Goal: Task Accomplishment & Management: Use online tool/utility

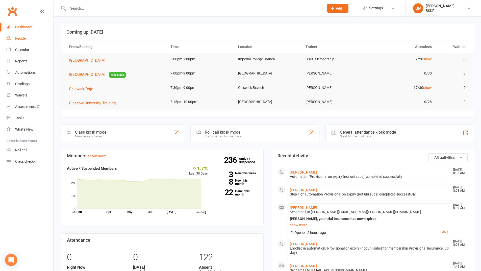
click at [25, 38] on div "People" at bounding box center [20, 38] width 11 height 4
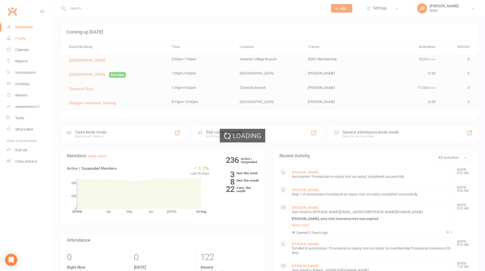
select select "100"
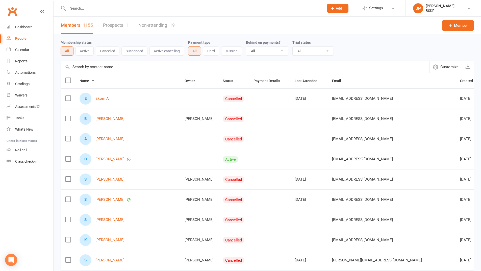
click at [107, 68] on input "text" at bounding box center [245, 67] width 369 height 12
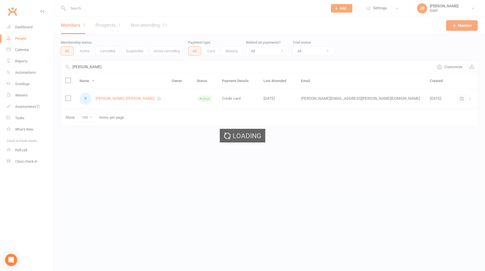
type input "ralph"
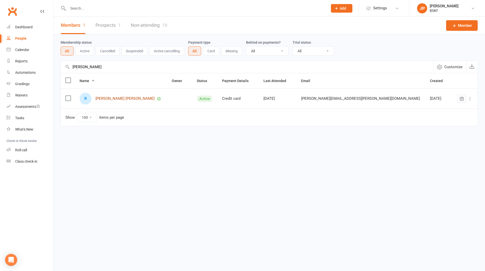
click at [106, 98] on link "[PERSON_NAME] [PERSON_NAME]" at bounding box center [124, 98] width 59 height 4
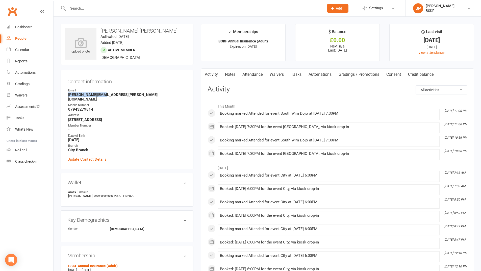
drag, startPoint x: 107, startPoint y: 93, endPoint x: 66, endPoint y: 94, distance: 40.1
click at [66, 94] on div "Contact information Owner Email ralph.cruz@nhs.net Mobile Number 07943279814 Ad…" at bounding box center [127, 119] width 133 height 99
copy strong "ralph.cruz@nhs.net"
click at [26, 50] on div "Calendar" at bounding box center [22, 50] width 14 height 4
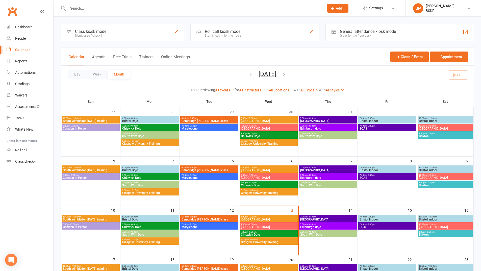
click at [272, 175] on span "7:00pm - 9:00pm" at bounding box center [269, 175] width 56 height 2
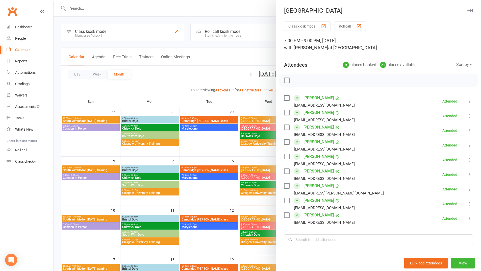
click at [209, 177] on div at bounding box center [267, 135] width 427 height 271
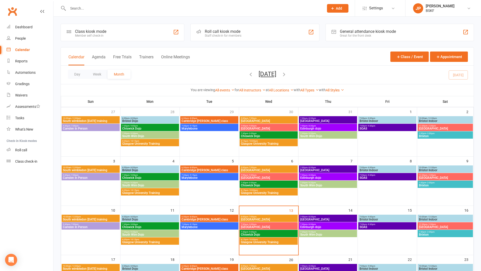
click at [209, 177] on span "Marylebone" at bounding box center [209, 177] width 56 height 3
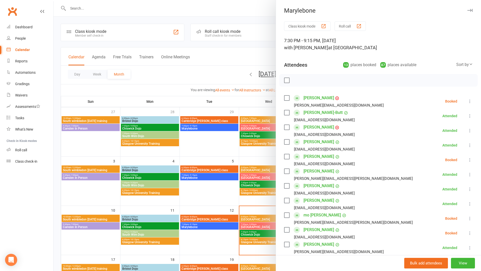
click at [312, 98] on link "[PERSON_NAME]" at bounding box center [318, 98] width 31 height 8
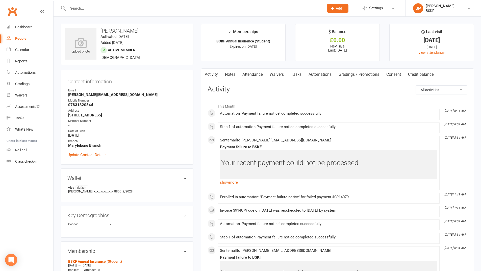
click at [17, 39] on div "People" at bounding box center [20, 38] width 11 height 4
select select "100"
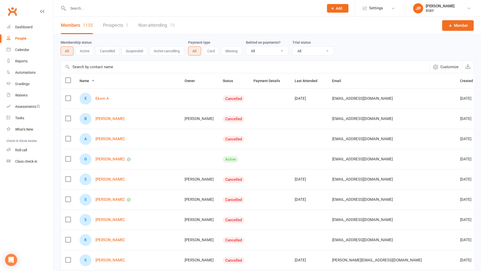
click at [118, 66] on input "text" at bounding box center [245, 67] width 369 height 12
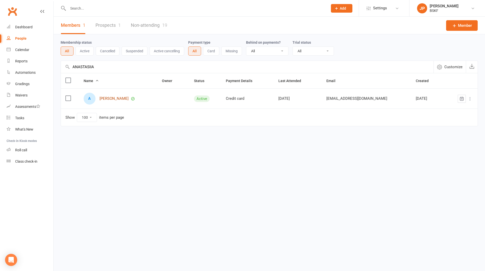
type input "ANASTASIIA"
click at [123, 98] on link "[PERSON_NAME]" at bounding box center [113, 98] width 29 height 4
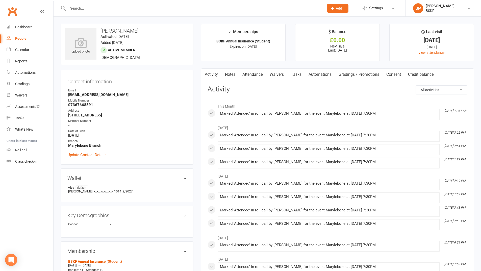
click at [23, 39] on div "People" at bounding box center [20, 38] width 11 height 4
select select "100"
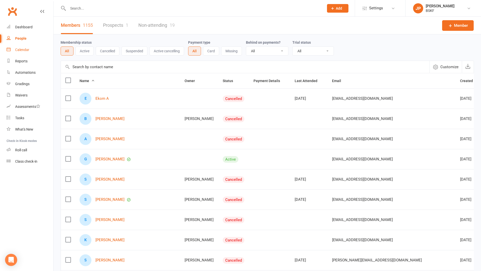
click at [23, 50] on div "Calendar" at bounding box center [22, 50] width 14 height 4
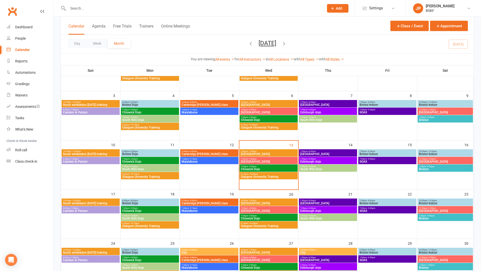
scroll to position [101, 0]
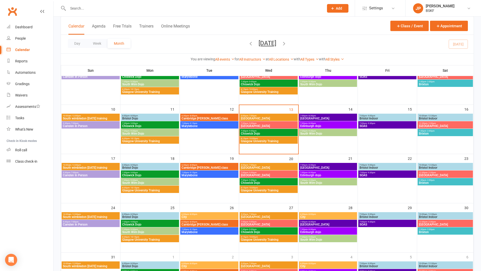
click at [207, 123] on span "7:30pm - 9:15pm" at bounding box center [209, 123] width 56 height 2
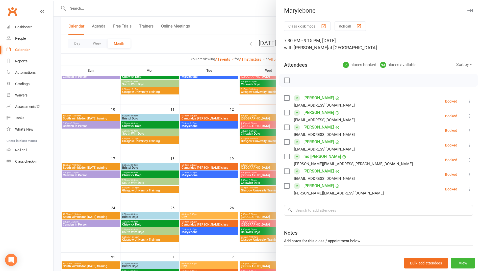
click at [344, 27] on button "Roll call" at bounding box center [349, 25] width 31 height 9
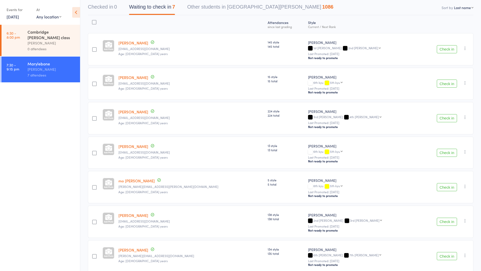
scroll to position [76, 0]
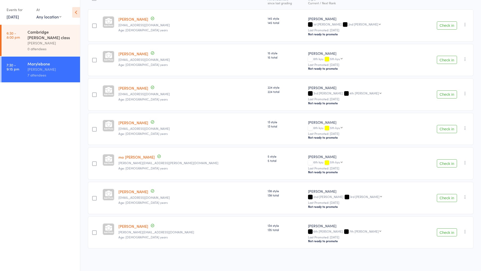
click at [443, 232] on button "Check in" at bounding box center [447, 232] width 20 height 8
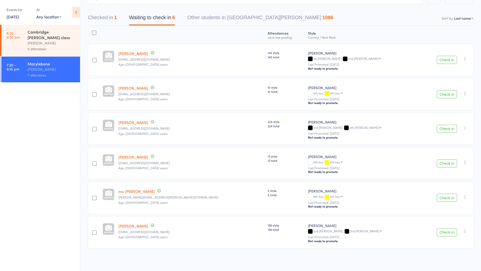
click at [443, 127] on button "Check in" at bounding box center [447, 129] width 20 height 8
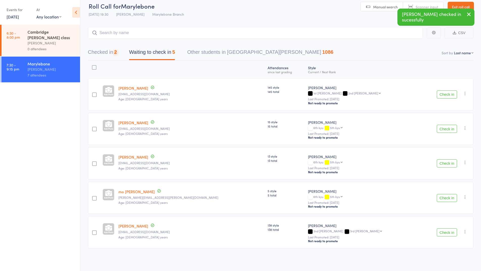
scroll to position [7, 0]
click at [441, 231] on button "Check in" at bounding box center [447, 232] width 20 height 8
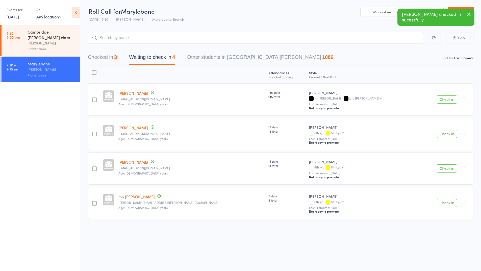
scroll to position [0, 0]
click at [442, 100] on button "Check in" at bounding box center [447, 99] width 20 height 8
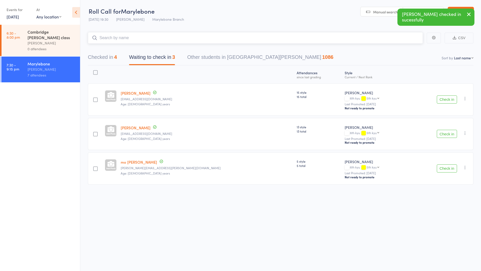
click at [109, 39] on input "search" at bounding box center [255, 38] width 335 height 12
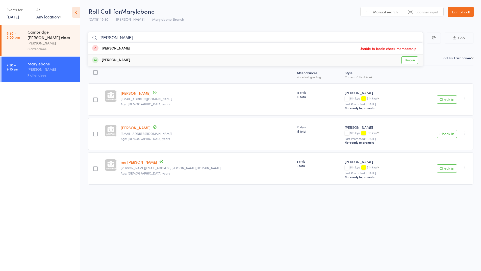
type input "VINCENT"
click at [117, 61] on div "[PERSON_NAME]" at bounding box center [111, 60] width 38 height 6
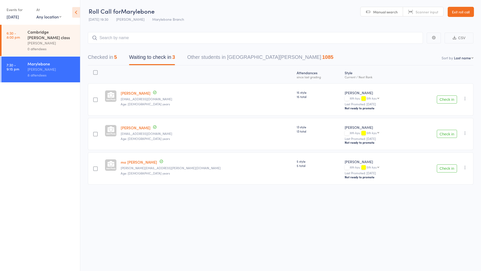
click at [443, 134] on button "Check in" at bounding box center [447, 134] width 20 height 8
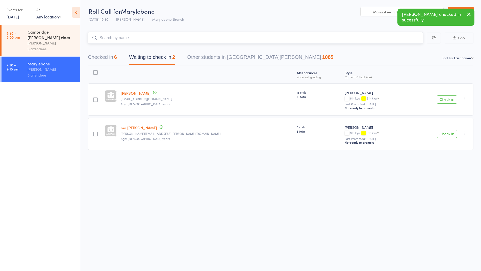
click at [111, 39] on input "search" at bounding box center [255, 38] width 335 height 12
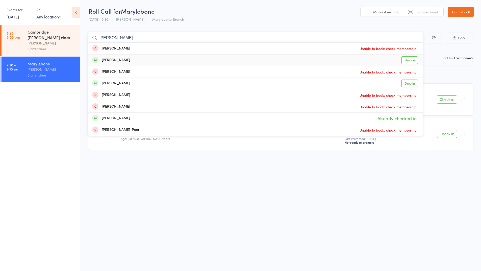
type input "PEARSON"
click at [412, 60] on link "Drop in" at bounding box center [409, 60] width 16 height 8
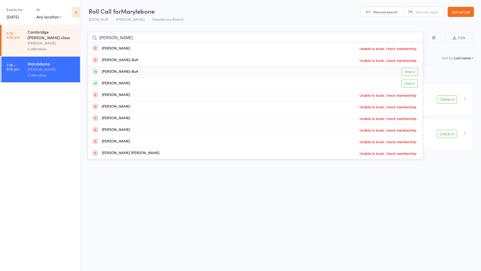
type input "LUCY"
click at [118, 72] on div "[PERSON_NAME]-Butt" at bounding box center [115, 72] width 46 height 6
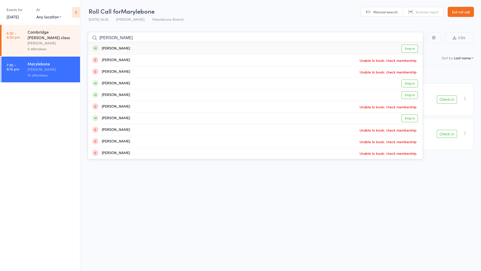
type input "MARTHA"
click at [410, 48] on link "Drop in" at bounding box center [409, 49] width 16 height 8
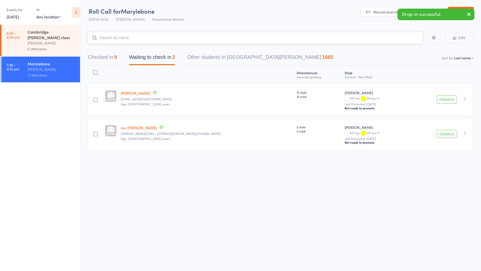
click at [134, 38] on input "search" at bounding box center [255, 38] width 335 height 12
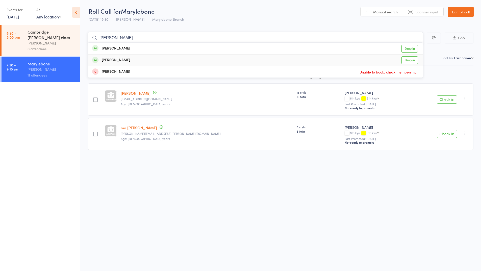
type input "HIROKO"
click at [410, 60] on link "Drop in" at bounding box center [409, 60] width 16 height 8
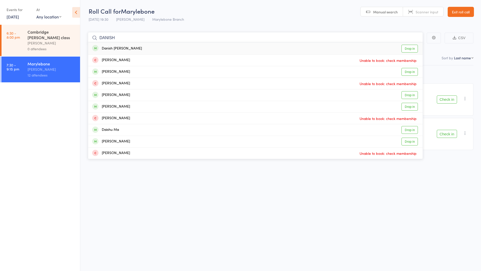
type input "DANISH"
click at [408, 49] on link "Drop in" at bounding box center [409, 49] width 16 height 8
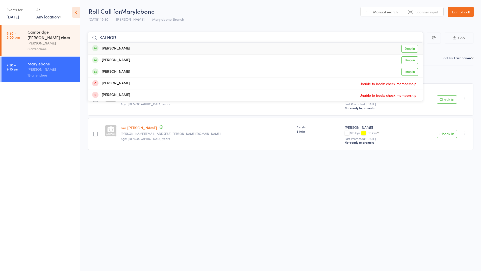
type input "KALHOR"
click at [413, 50] on link "Drop in" at bounding box center [409, 49] width 16 height 8
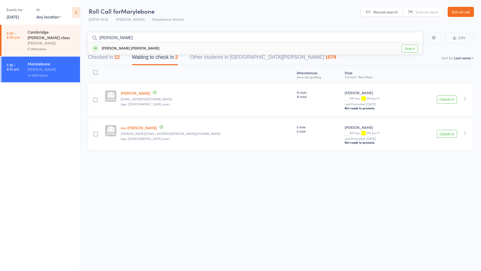
type input "CRUZ"
click at [412, 48] on link "Drop in" at bounding box center [409, 49] width 16 height 8
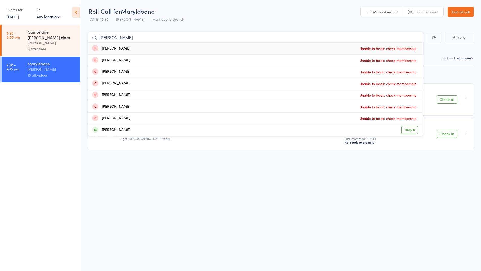
type input "FARRAR"
click at [380, 49] on span "Unable to book: check membership" at bounding box center [388, 49] width 60 height 8
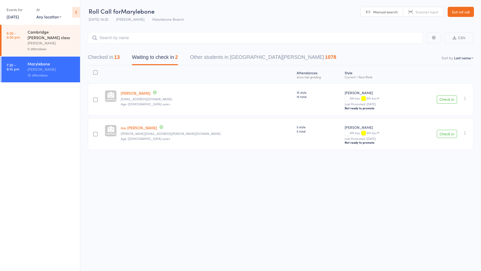
click at [459, 12] on link "Exit roll call" at bounding box center [461, 12] width 26 height 10
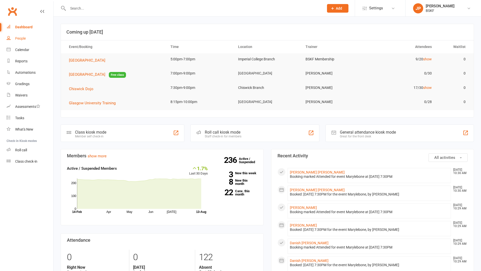
click at [19, 38] on div "People" at bounding box center [20, 38] width 11 height 4
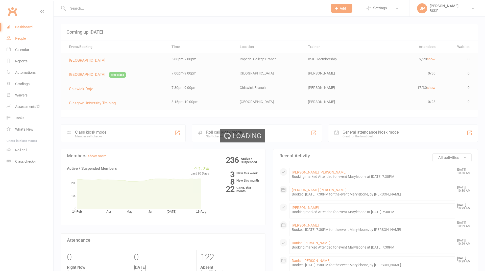
select select "100"
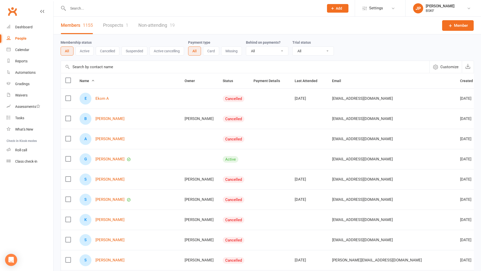
click at [98, 67] on input "text" at bounding box center [245, 67] width 369 height 12
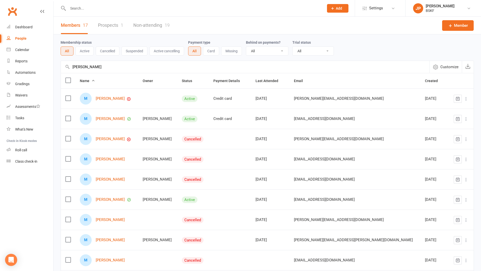
type input "[PERSON_NAME]"
click at [109, 100] on link "[PERSON_NAME]" at bounding box center [110, 98] width 29 height 4
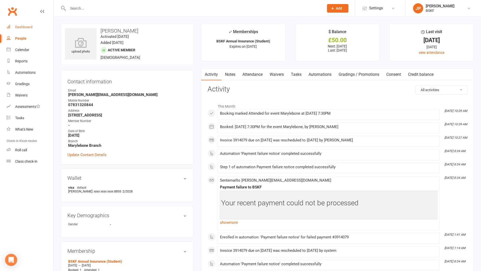
click at [24, 27] on div "Dashboard" at bounding box center [23, 27] width 17 height 4
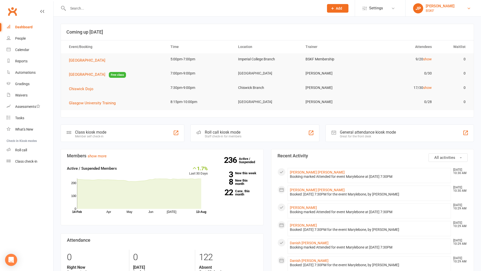
click at [466, 10] on link "JP [PERSON_NAME] BSKF" at bounding box center [443, 8] width 60 height 10
click at [421, 72] on link "Sign out" at bounding box center [442, 70] width 75 height 12
